Goal: Task Accomplishment & Management: Manage account settings

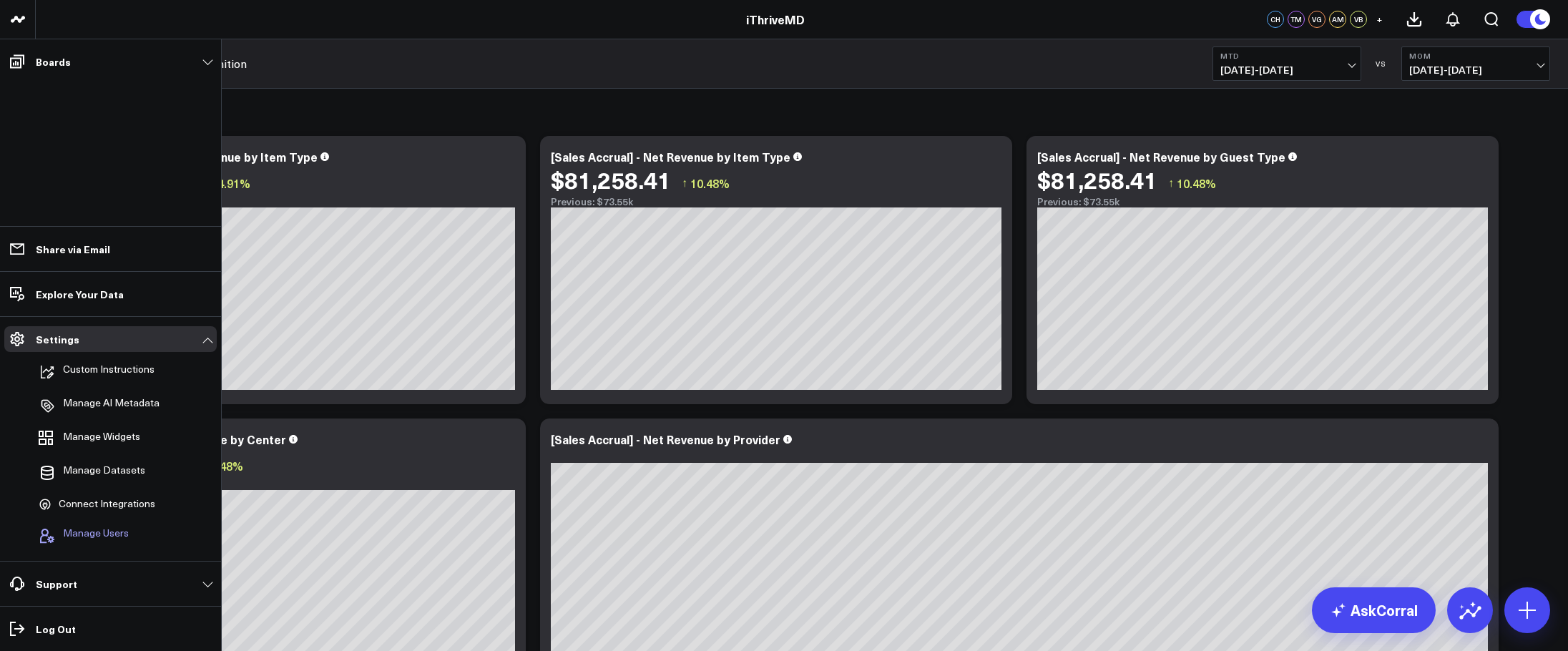
click at [75, 527] on span "Manage Users" at bounding box center [96, 535] width 66 height 17
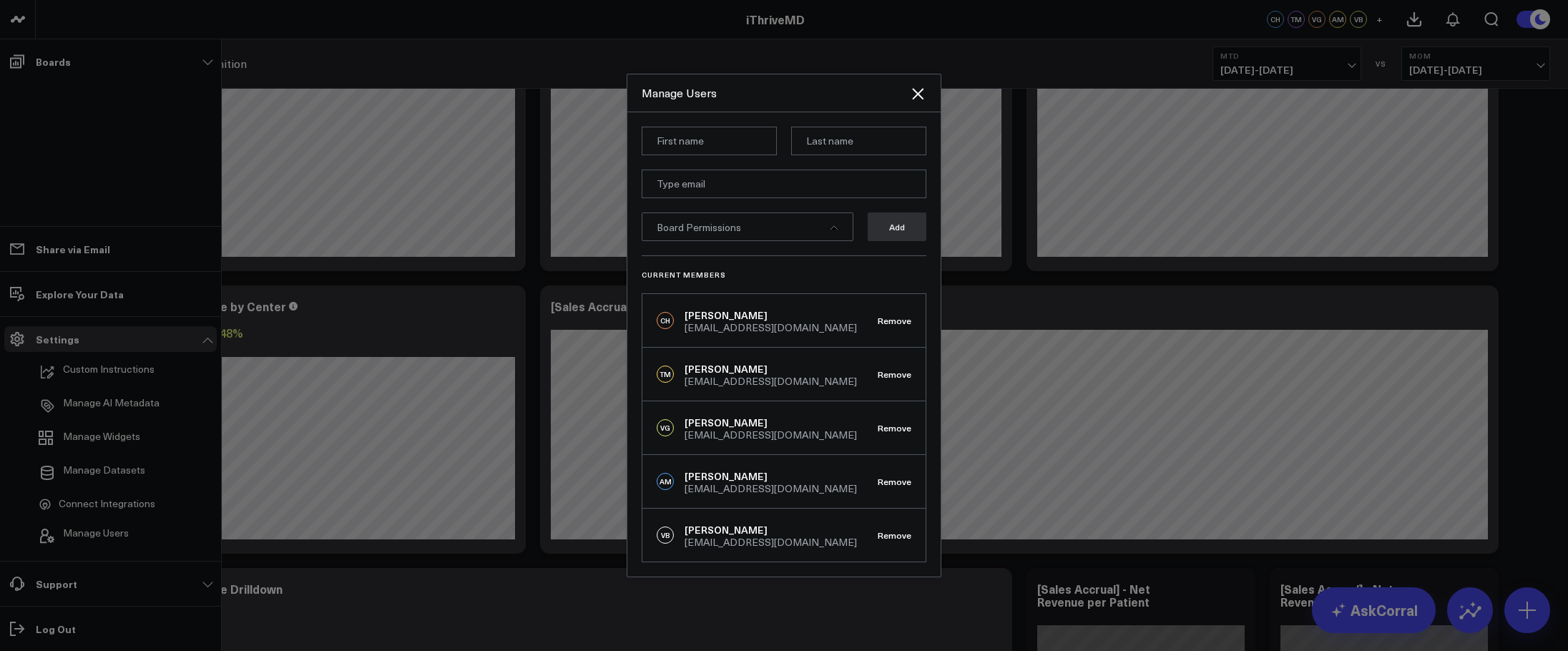
scroll to position [143, 0]
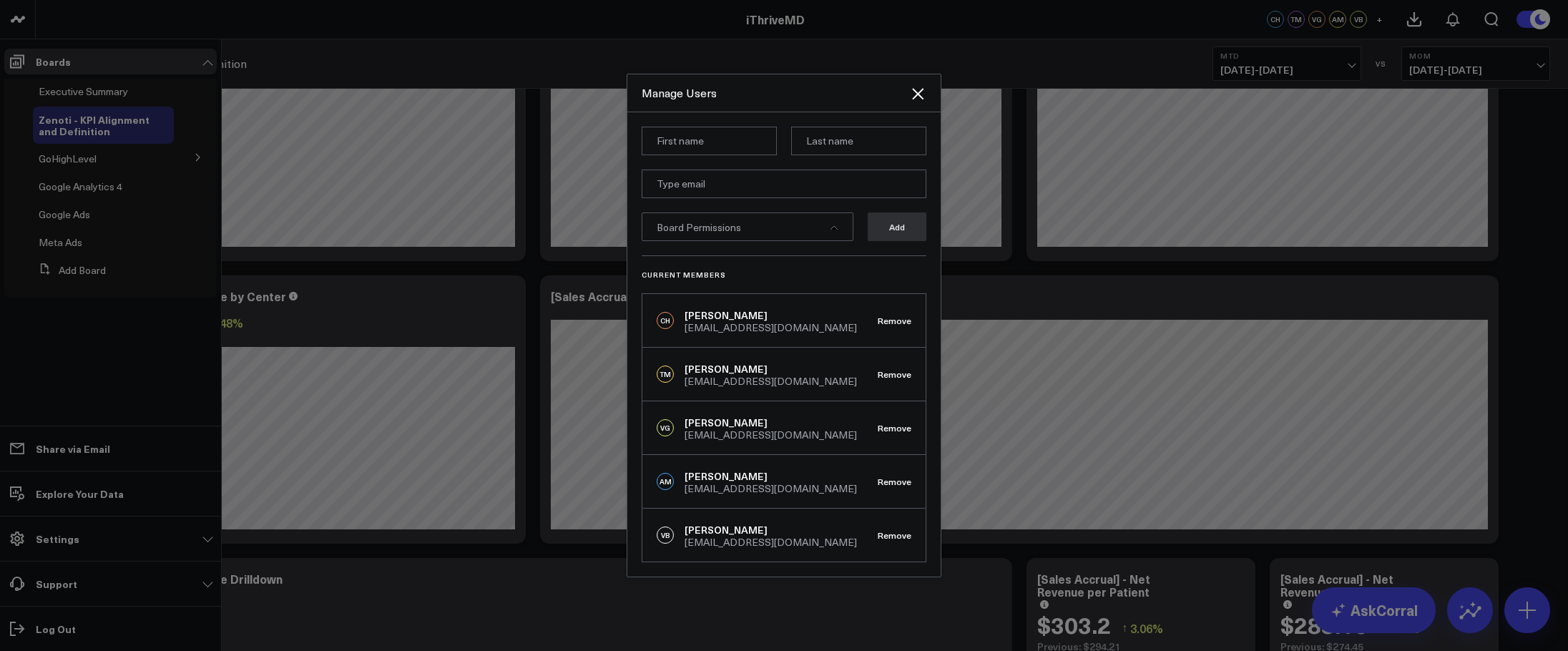
click at [700, 144] on input at bounding box center [708, 141] width 135 height 29
type input "[PERSON_NAME]"
type input "Hobbes"
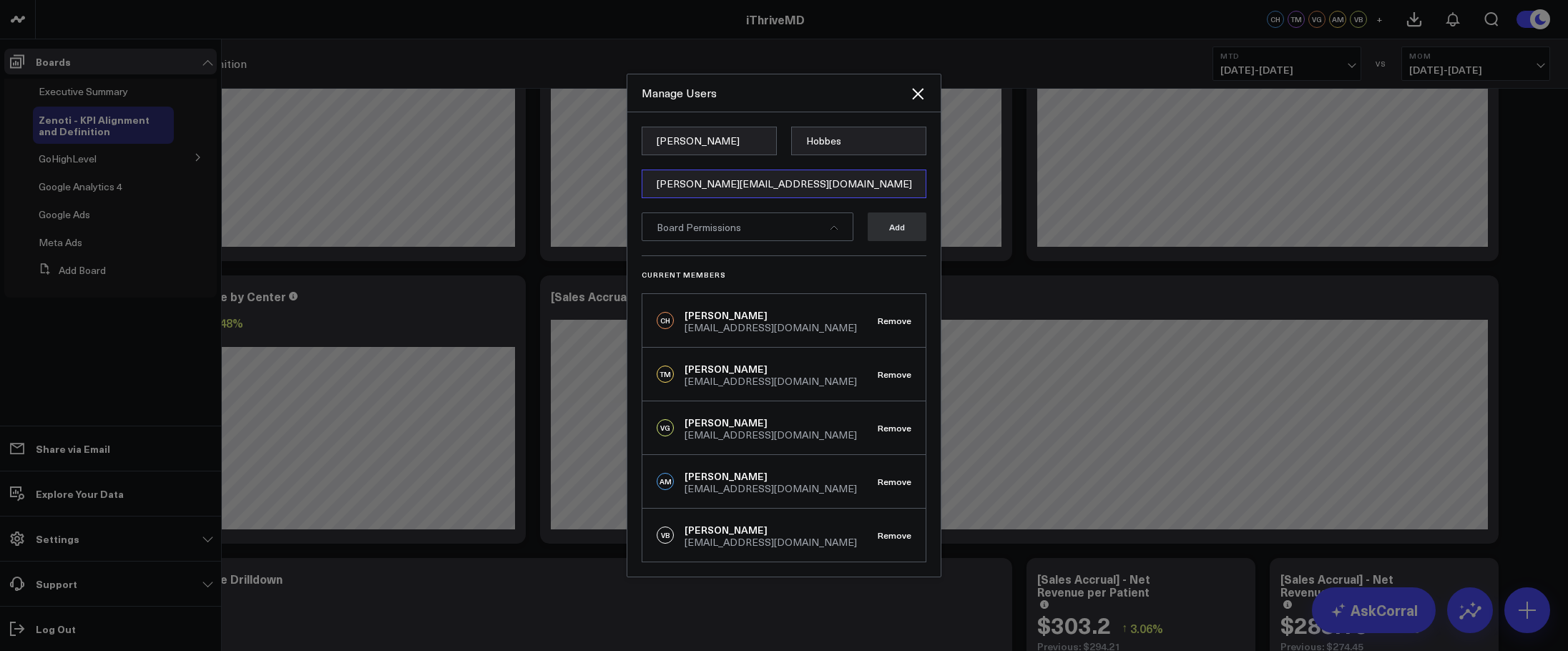
type input "[PERSON_NAME][EMAIL_ADDRESS][DOMAIN_NAME]"
click at [824, 222] on div "Board Permissions" at bounding box center [747, 227] width 212 height 29
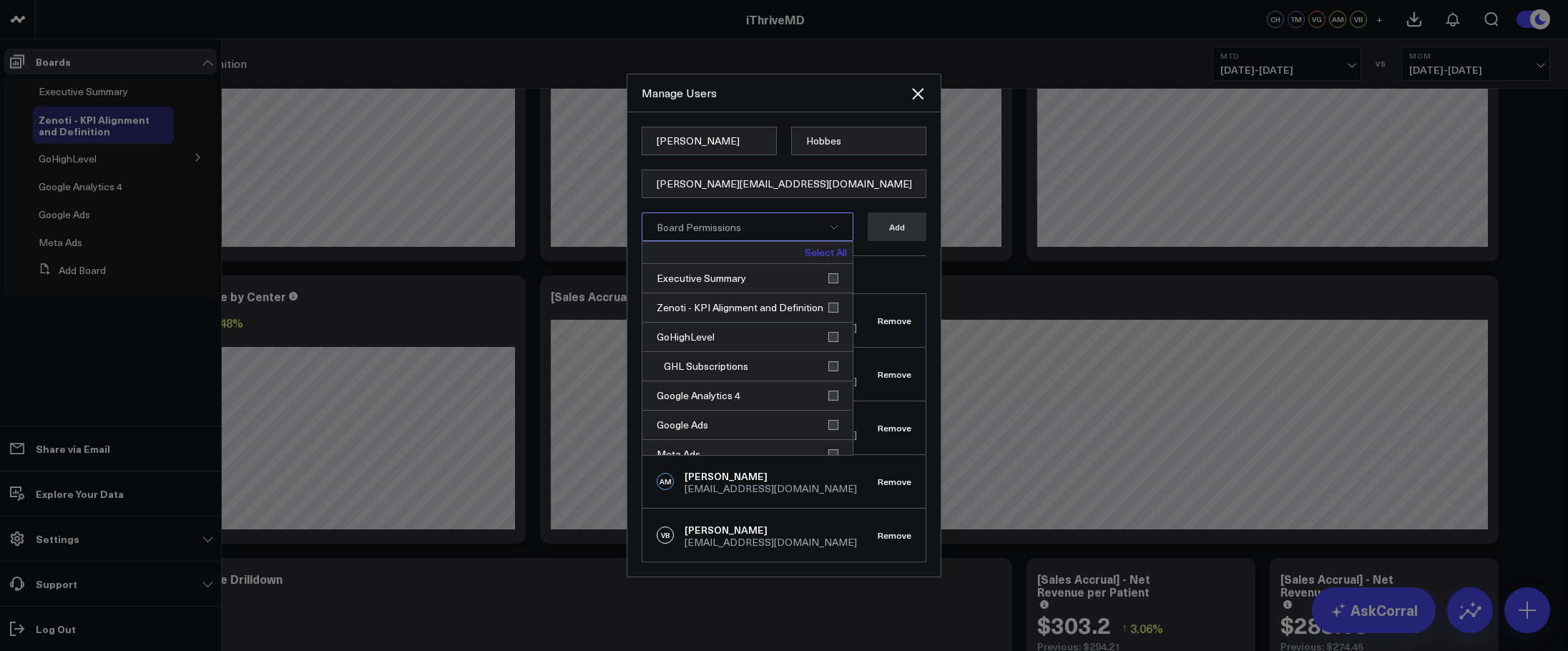
click at [822, 249] on link "Select All" at bounding box center [825, 252] width 42 height 10
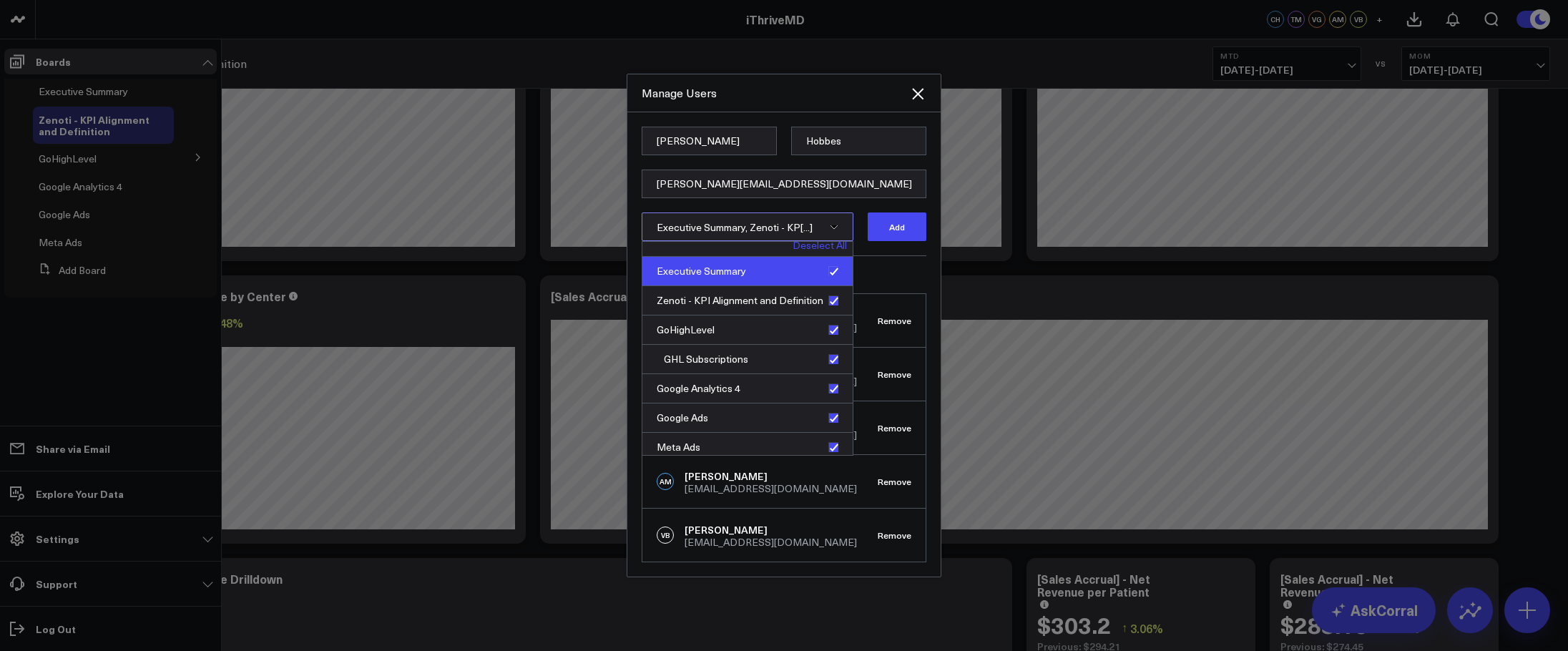
scroll to position [14, 0]
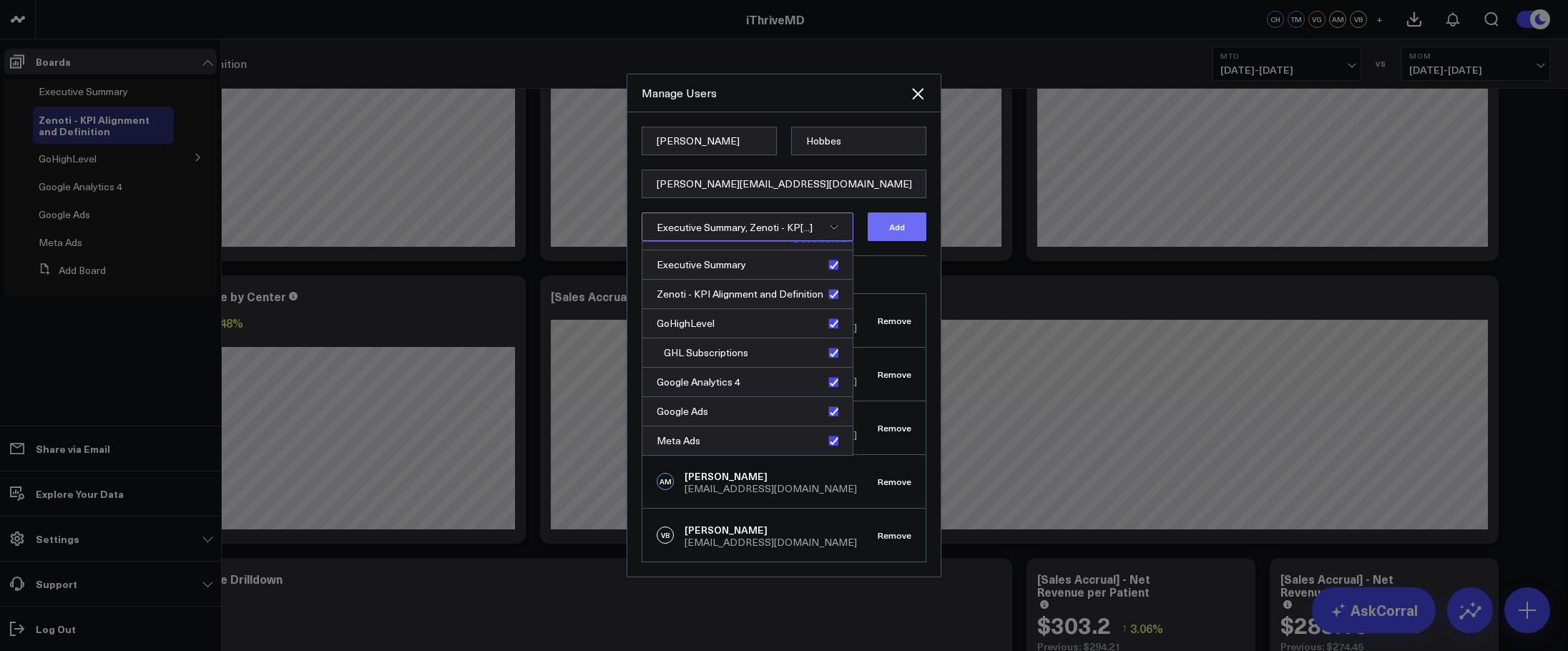
click at [900, 232] on button "Add" at bounding box center [896, 227] width 58 height 29
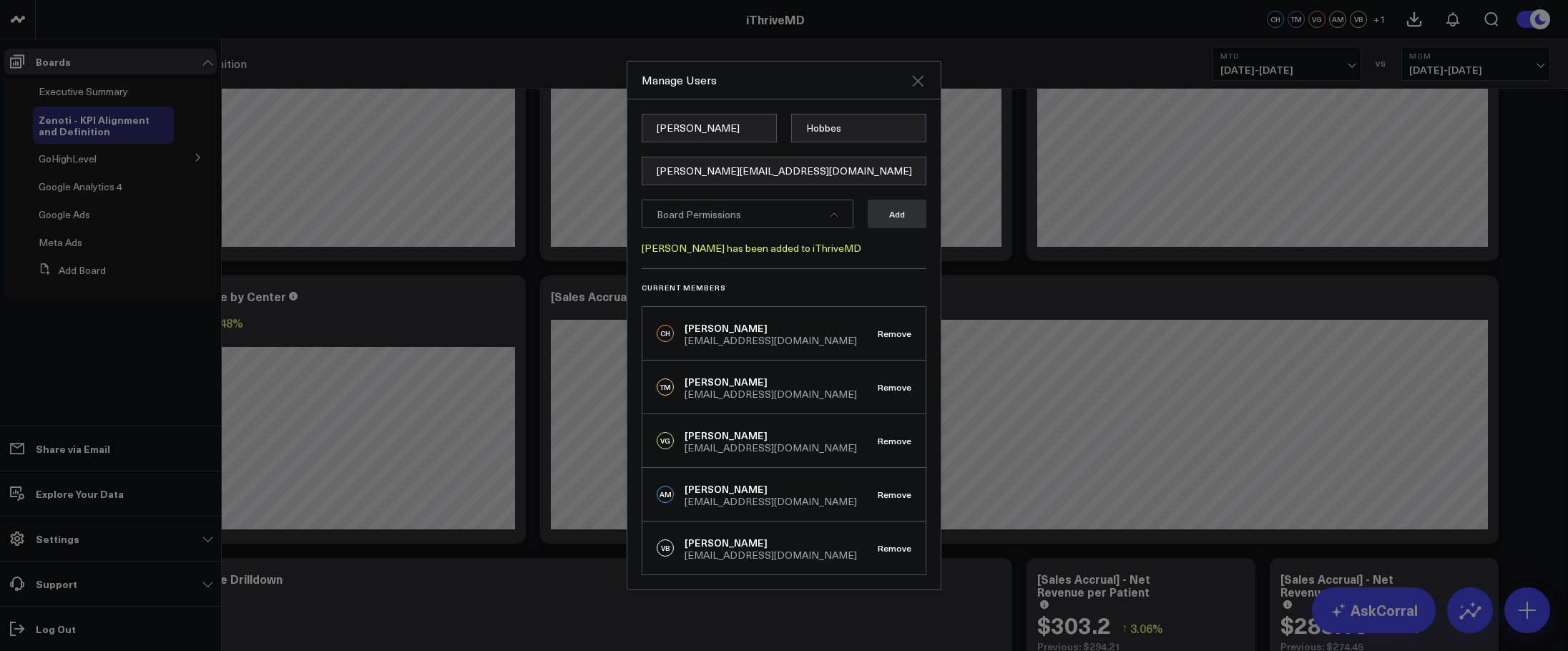
click at [916, 84] on icon "Close" at bounding box center [917, 81] width 11 height 11
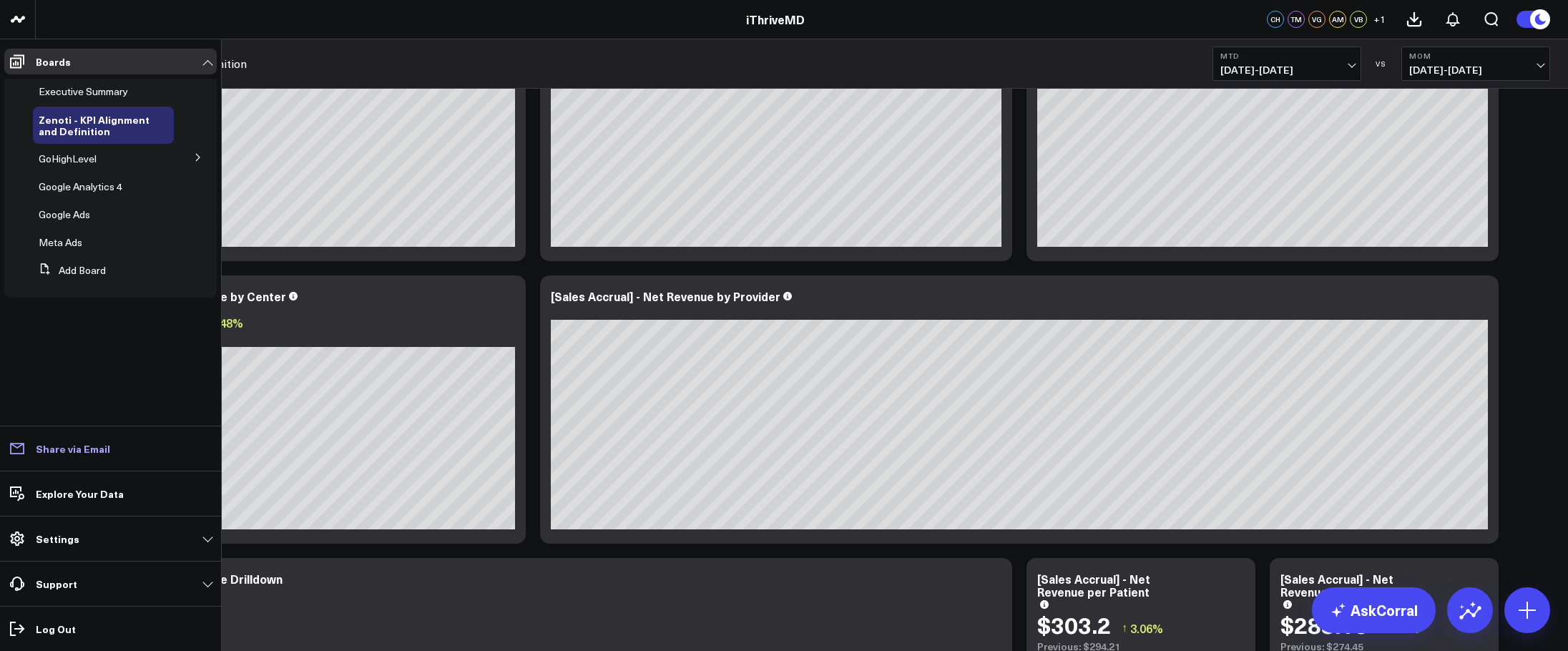
click at [73, 451] on p "Share via Email" at bounding box center [73, 449] width 74 height 11
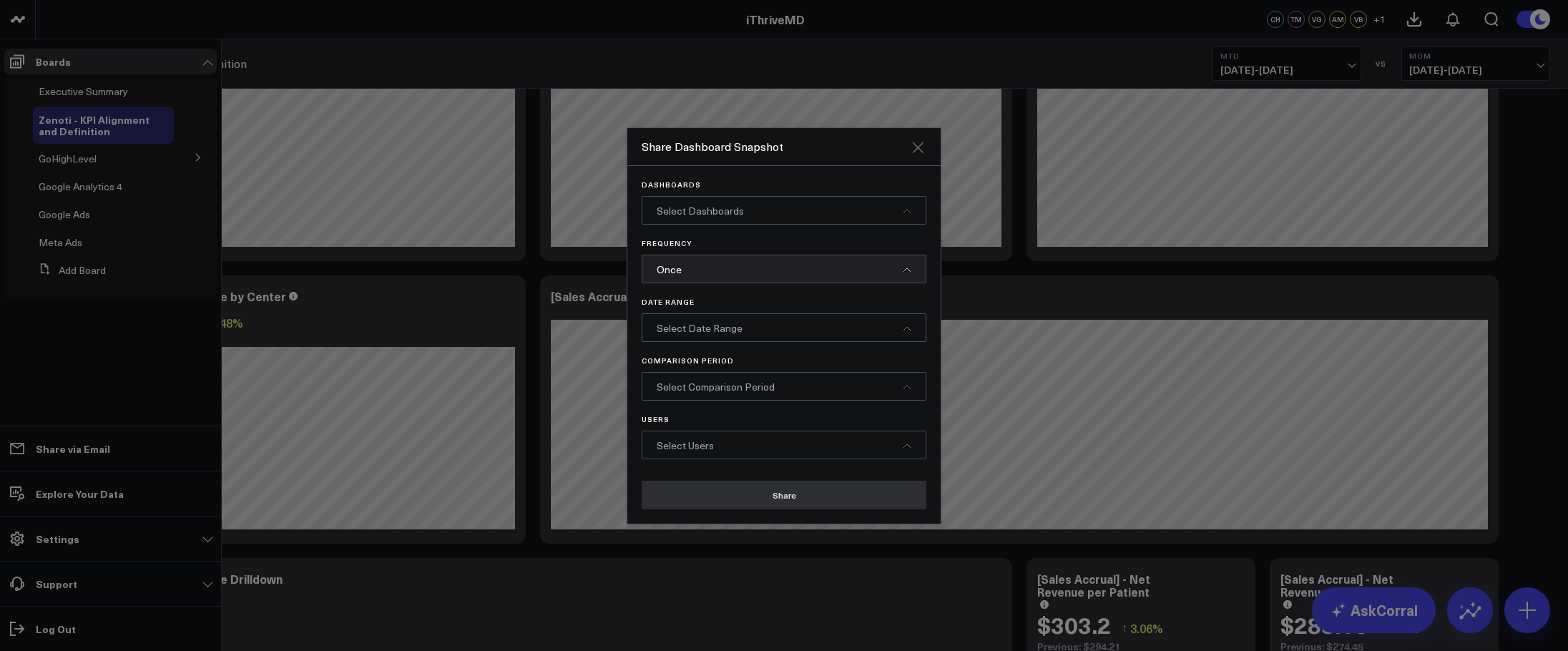
click at [925, 146] on icon "Close" at bounding box center [917, 147] width 17 height 17
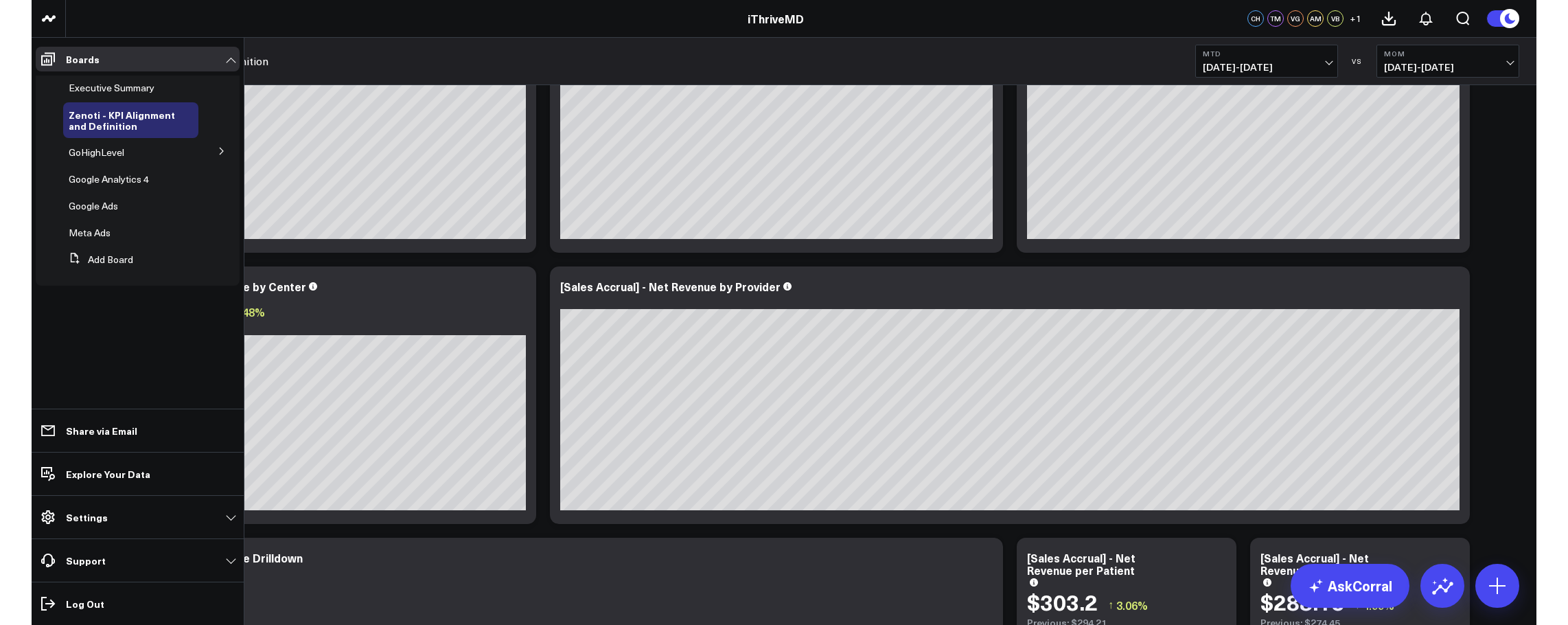
scroll to position [137, 0]
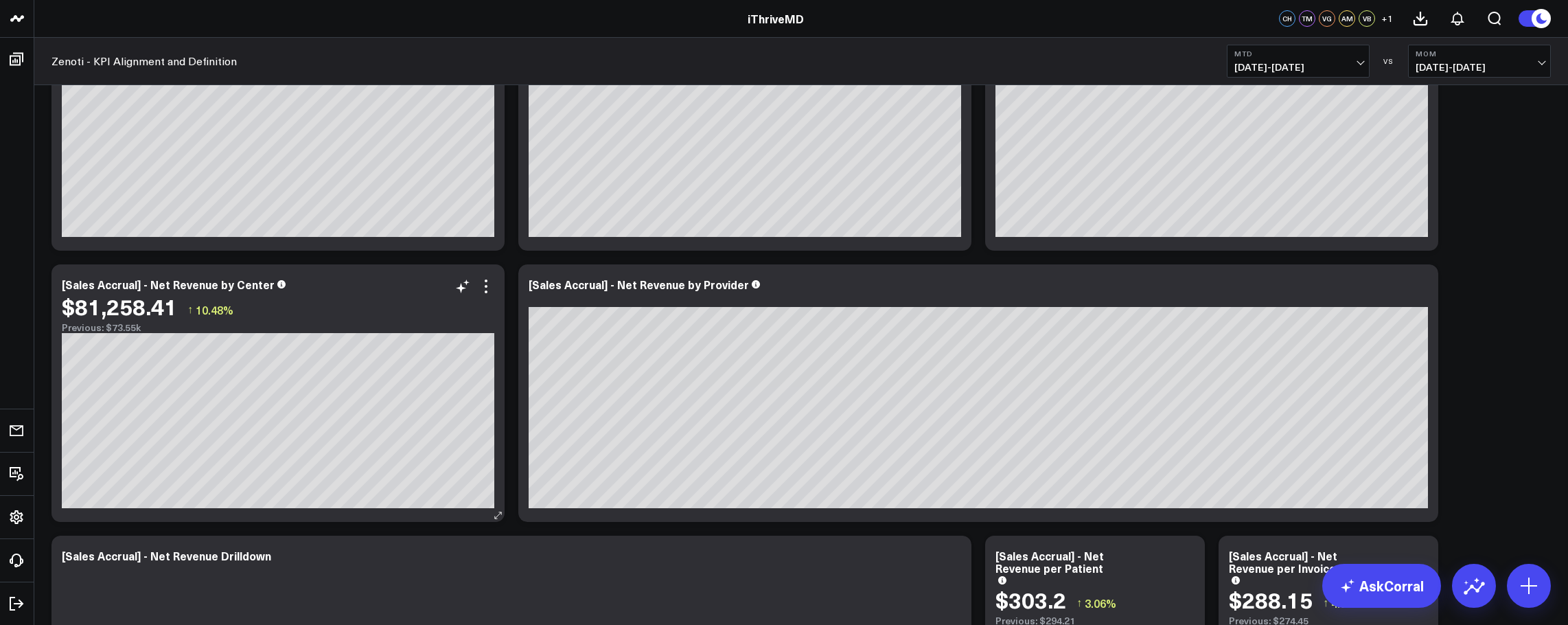
scroll to position [0, 0]
